Goal: Task Accomplishment & Management: Manage account settings

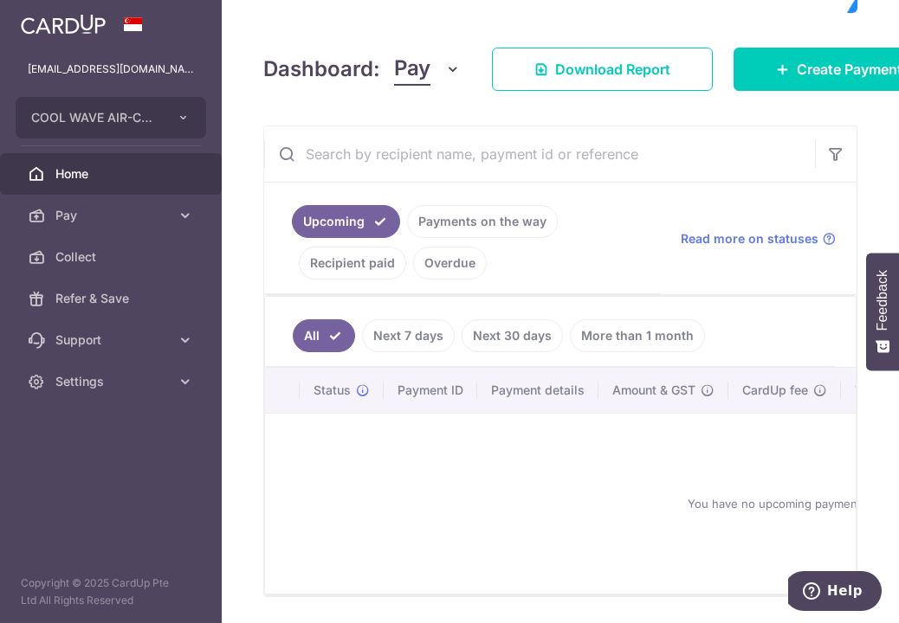
scroll to position [148, 0]
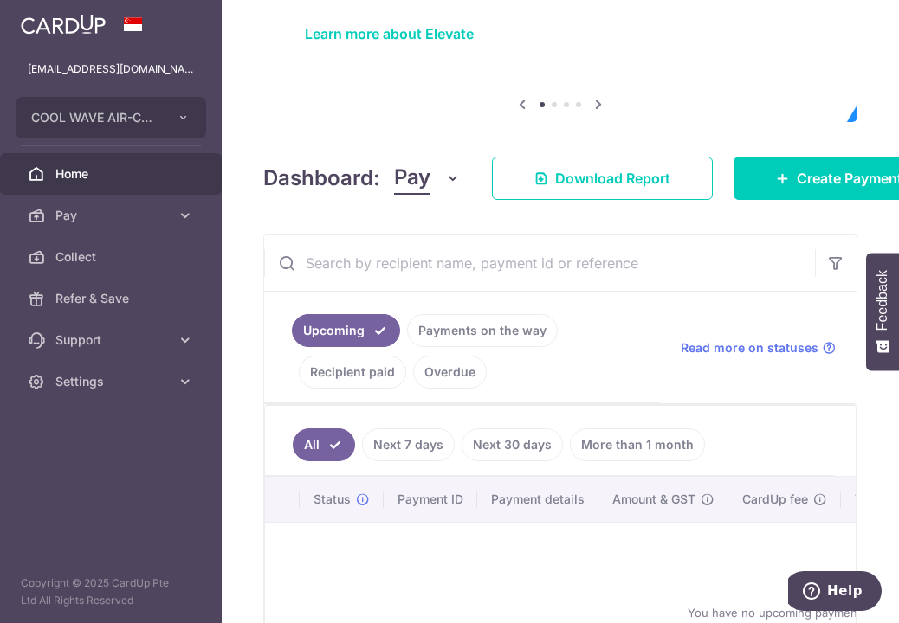
click at [465, 331] on link "Payments on the way" at bounding box center [482, 330] width 151 height 33
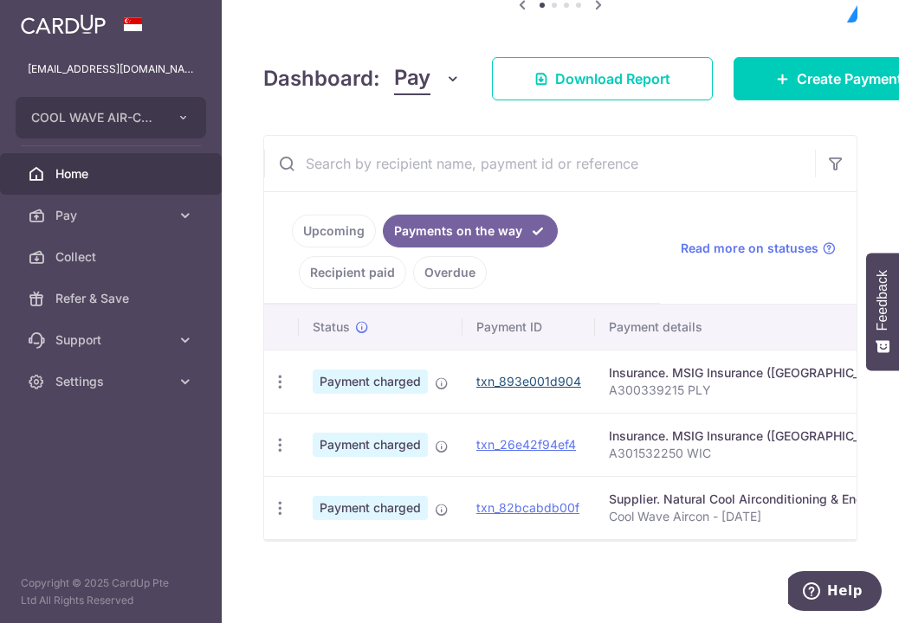
scroll to position [256, 0]
drag, startPoint x: 548, startPoint y: 503, endPoint x: 518, endPoint y: 83, distance: 421.1
click at [548, 503] on link "txn_82bcabdb00f" at bounding box center [527, 508] width 103 height 15
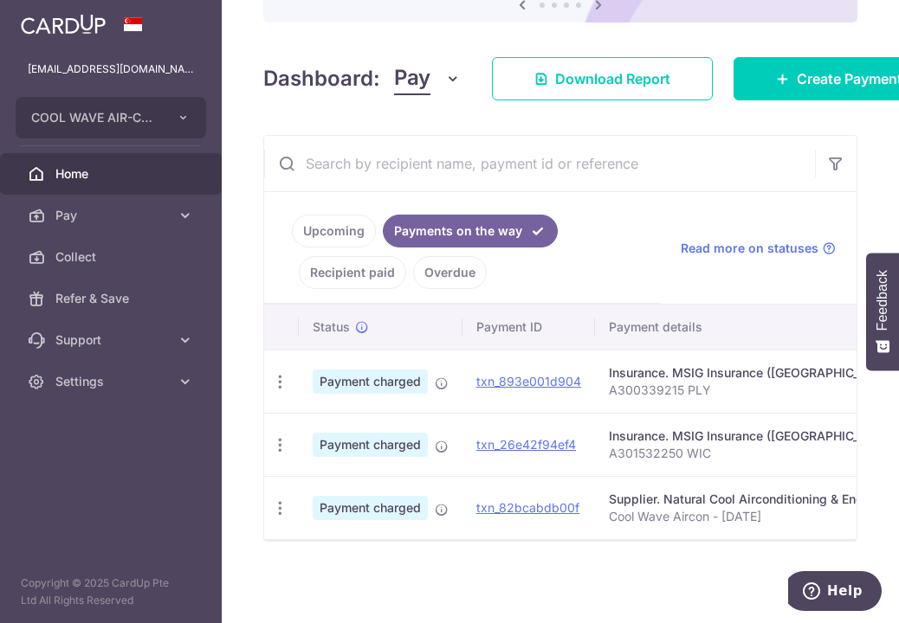
click at [648, 171] on input "text" at bounding box center [539, 163] width 551 height 55
click at [298, 235] on link "Upcoming" at bounding box center [334, 231] width 84 height 33
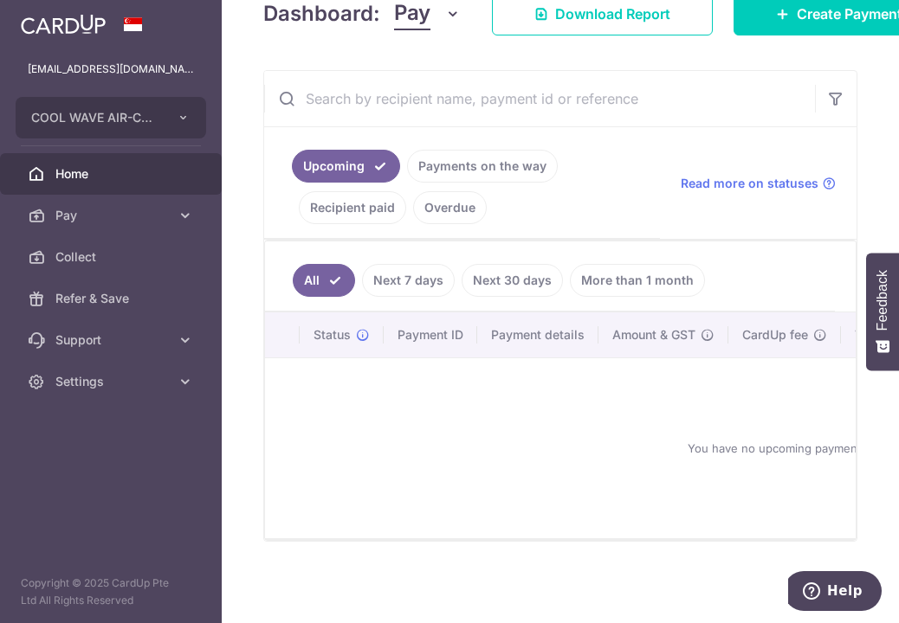
click at [326, 198] on link "Recipient paid" at bounding box center [352, 207] width 107 height 33
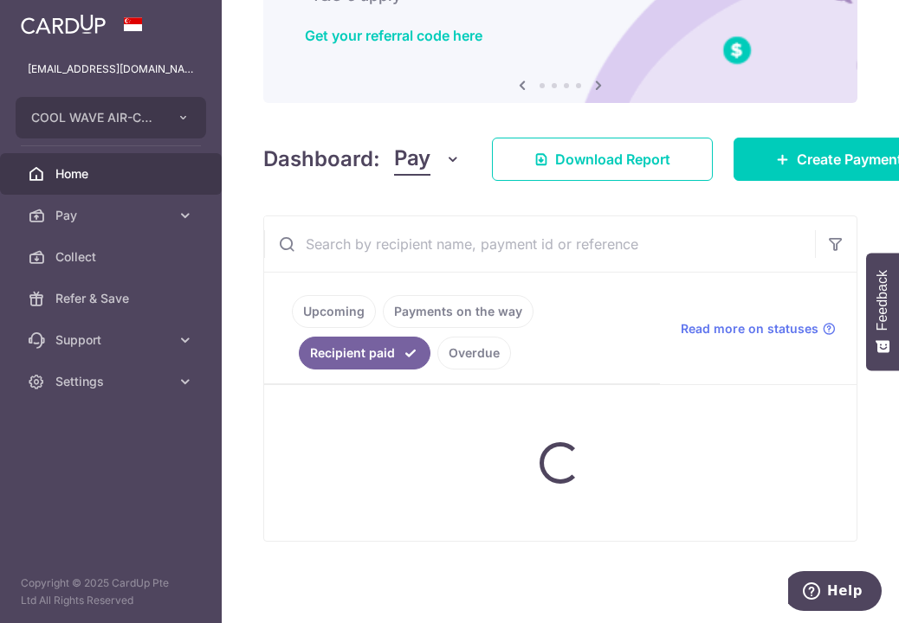
scroll to position [321, 0]
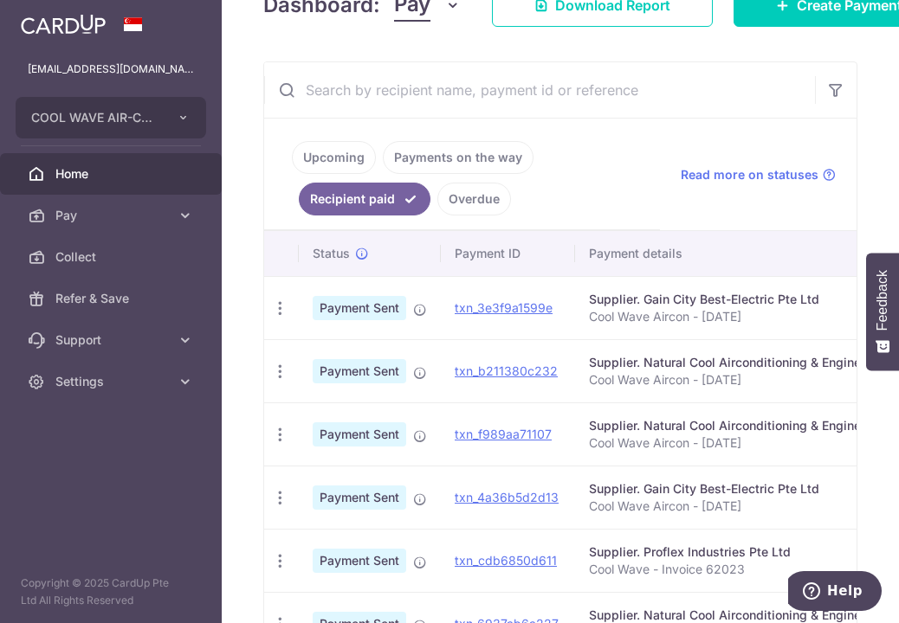
click at [463, 208] on link "Overdue" at bounding box center [474, 199] width 74 height 33
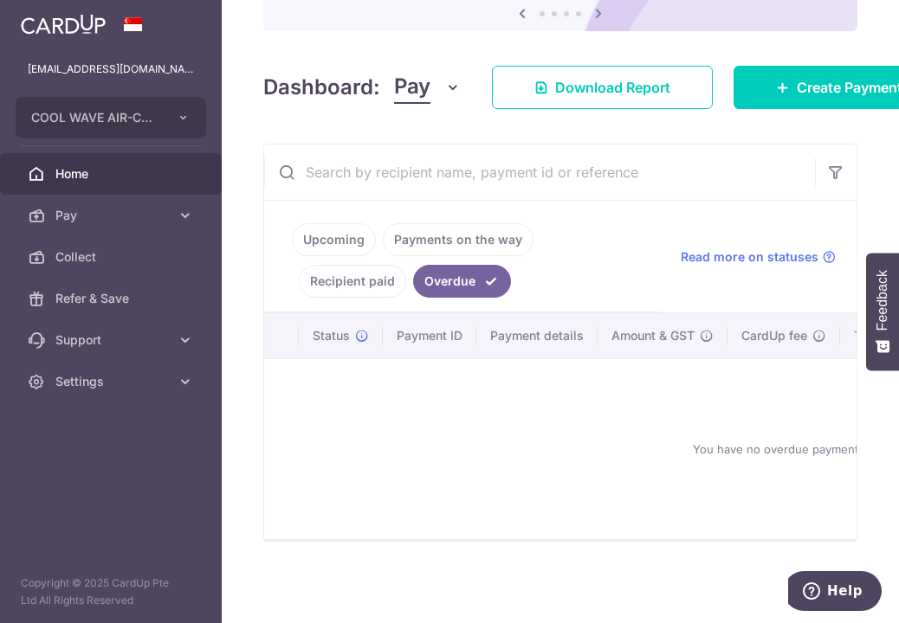
click at [320, 230] on link "Upcoming" at bounding box center [334, 239] width 84 height 33
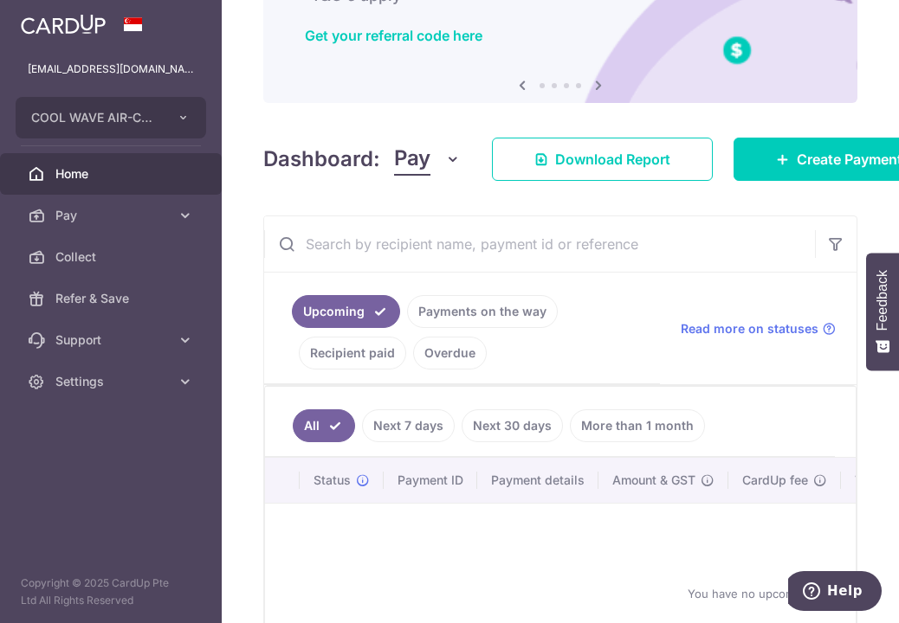
scroll to position [321, 0]
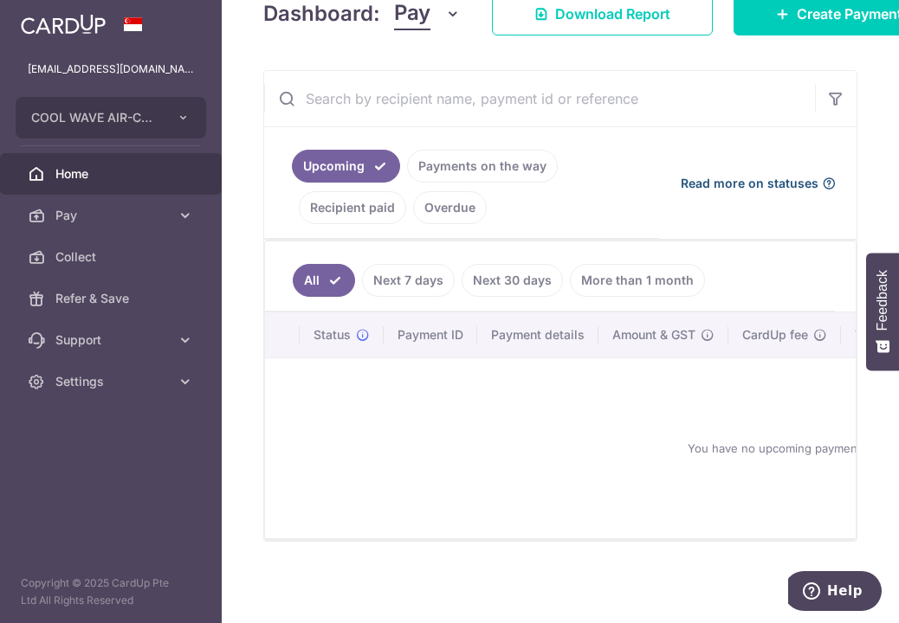
click at [781, 178] on span "Read more on statuses" at bounding box center [750, 183] width 138 height 17
click at [451, 126] on hr at bounding box center [560, 126] width 592 height 1
click at [462, 157] on link "Payments on the way" at bounding box center [482, 166] width 151 height 33
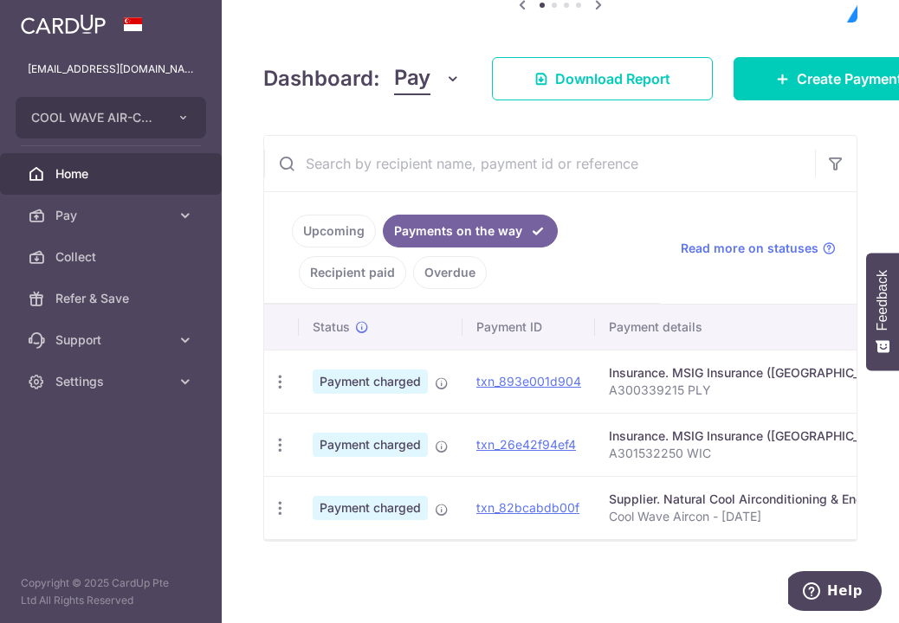
scroll to position [0, 41]
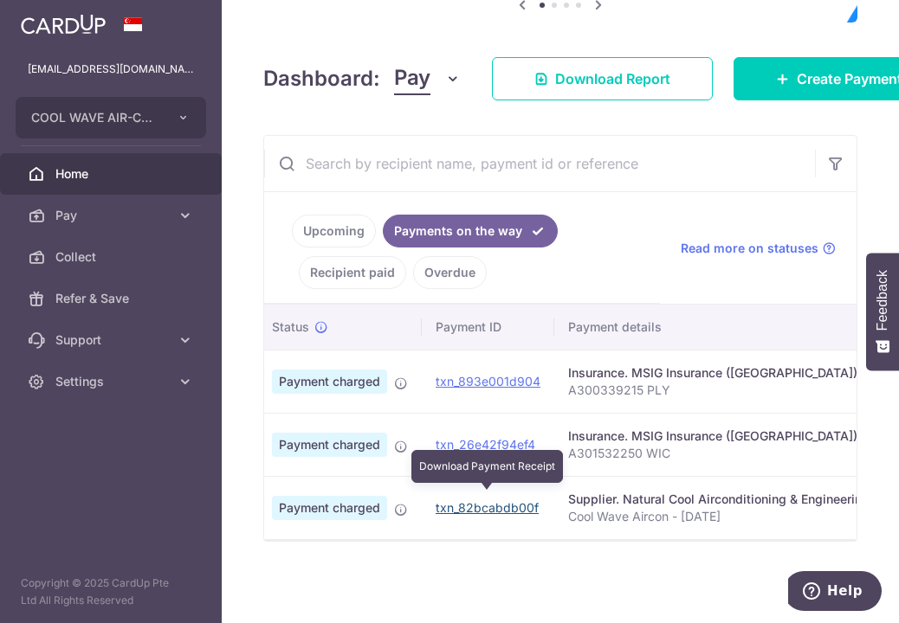
click at [533, 505] on link "txn_82bcabdb00f" at bounding box center [487, 508] width 103 height 15
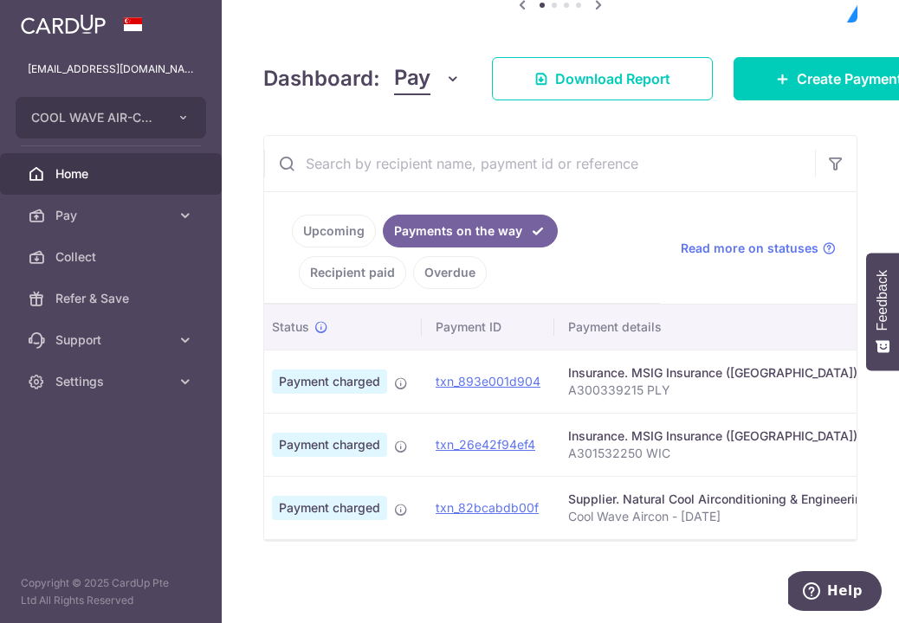
click at [327, 87] on div "Dashboard: Pay Pay Collect Download Report Create Payment" at bounding box center [560, 75] width 594 height 50
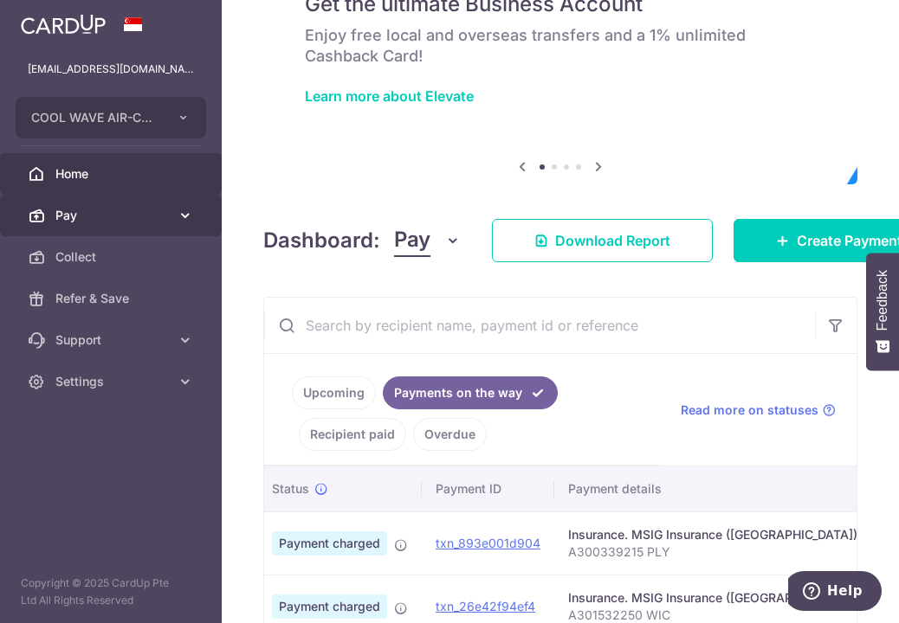
scroll to position [0, 0]
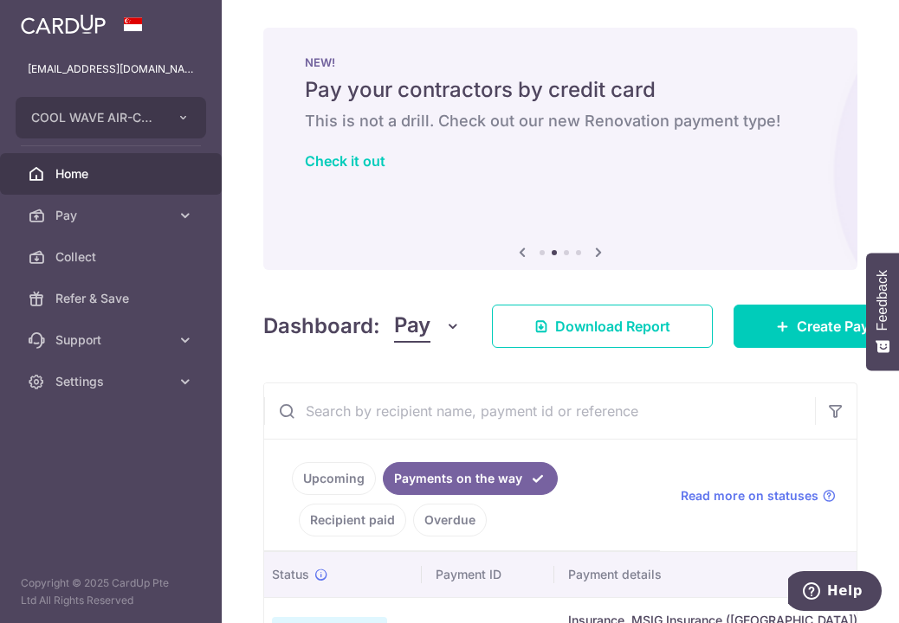
click at [721, 364] on div "× Pause Schedule Pause all future payments in this series Pause just this one p…" at bounding box center [560, 311] width 677 height 623
click at [185, 365] on link "Settings" at bounding box center [111, 382] width 222 height 42
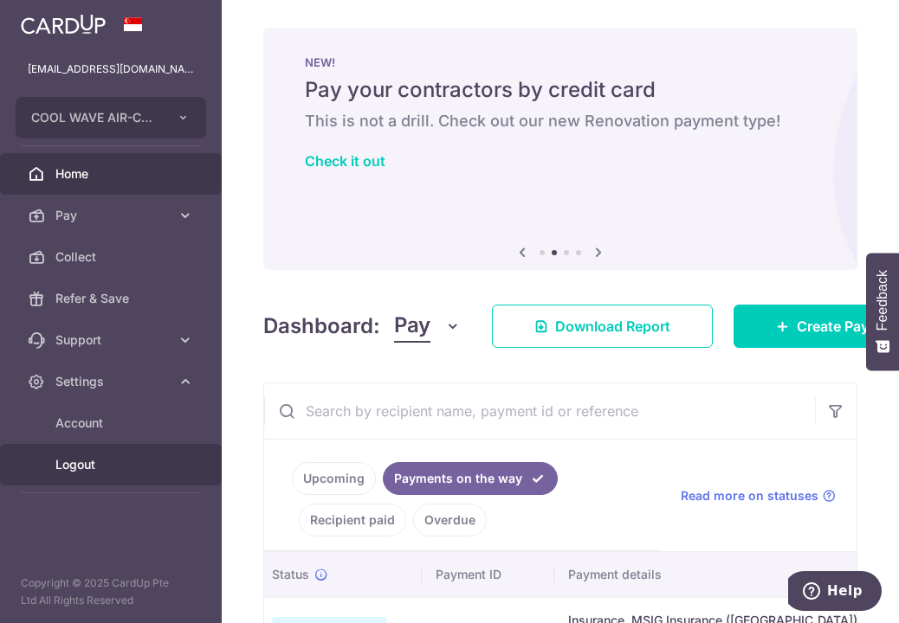
click at [147, 473] on span "Logout" at bounding box center [112, 464] width 114 height 17
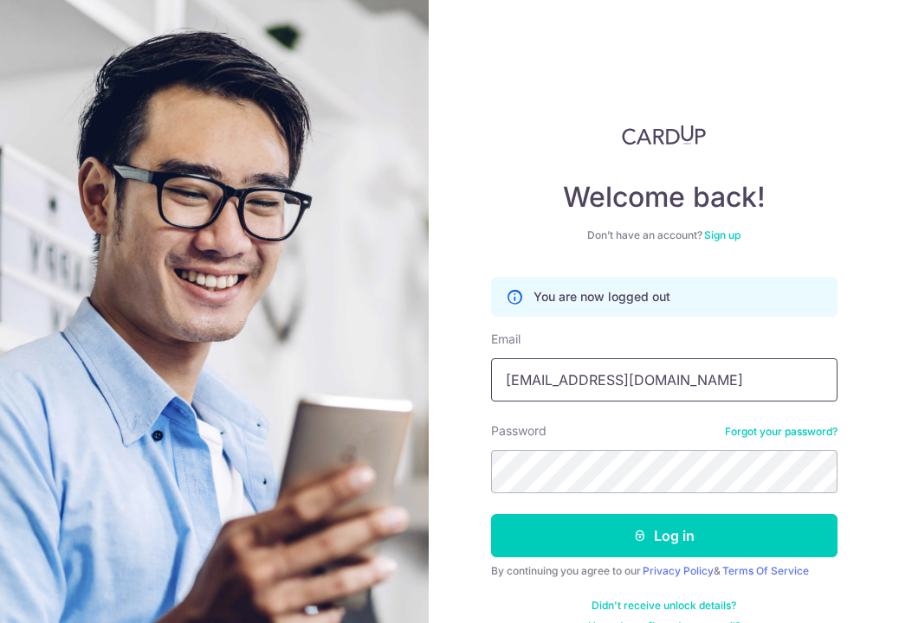
click at [646, 385] on input "[EMAIL_ADDRESS][DOMAIN_NAME]" at bounding box center [664, 380] width 346 height 43
type input "coolwave_albert@yahoo.com.sg"
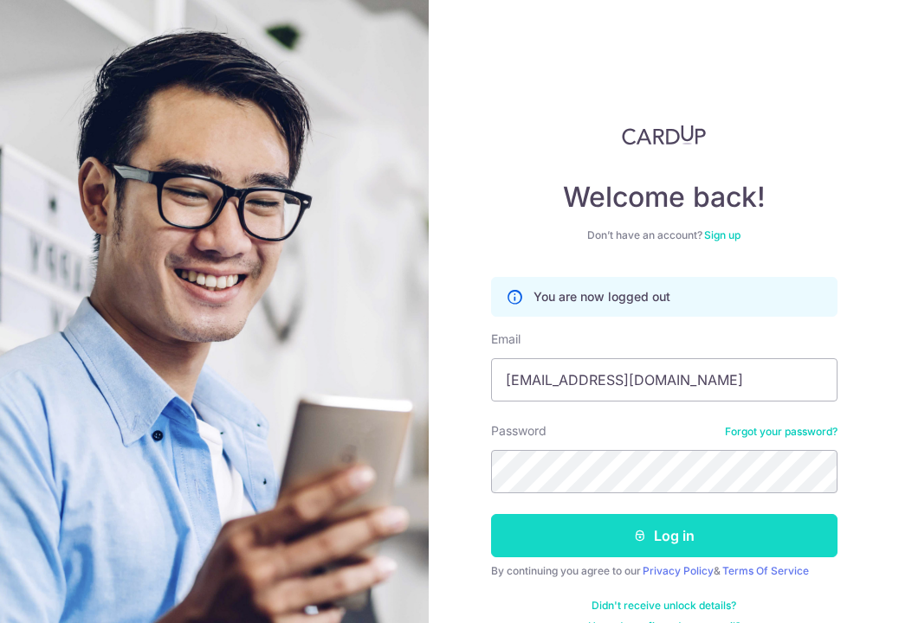
click at [566, 543] on button "Log in" at bounding box center [664, 535] width 346 height 43
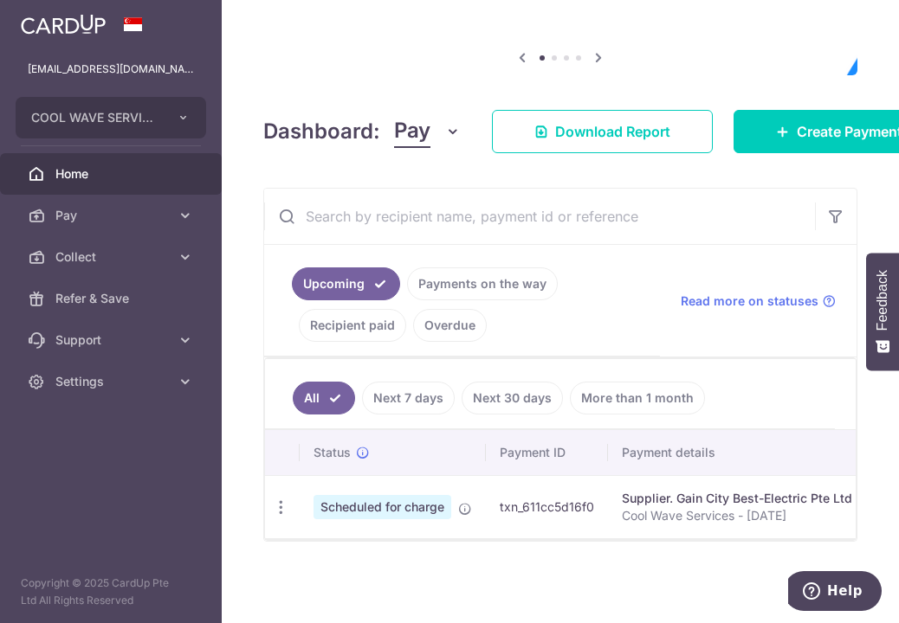
scroll to position [204, 0]
